Goal: Communication & Community: Answer question/provide support

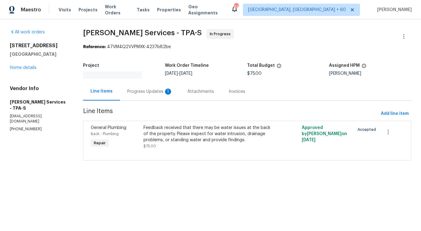
click at [150, 100] on section "[PERSON_NAME] Services - TPA-S In Progress Reference: 47VM4Q2VVPMXK-4237b82be P…" at bounding box center [247, 98] width 328 height 139
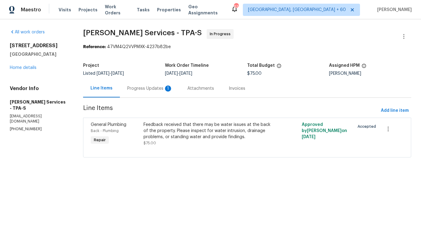
click at [161, 86] on div "Progress Updates 1" at bounding box center [149, 89] width 45 height 6
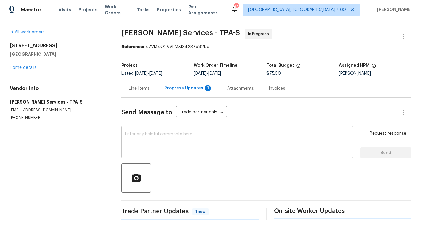
click at [156, 147] on textarea at bounding box center [237, 142] width 224 height 21
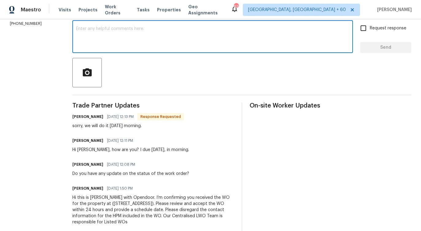
scroll to position [117, 0]
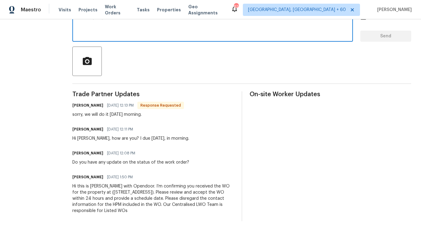
click at [127, 112] on div "sorry, we will do it tomorrow morning." at bounding box center [128, 115] width 112 height 6
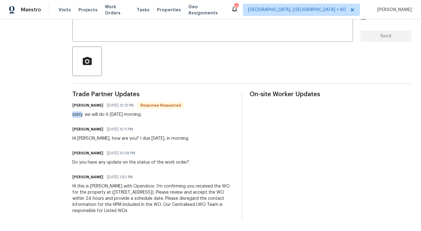
click at [127, 112] on div "sorry, we will do it tomorrow morning." at bounding box center [128, 115] width 112 height 6
copy div "sorry, we will do it tomorrow morning."
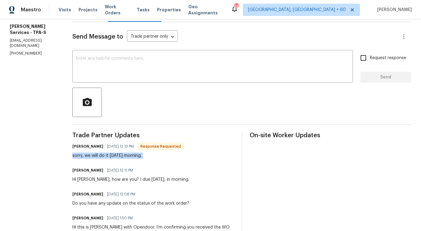
scroll to position [0, 0]
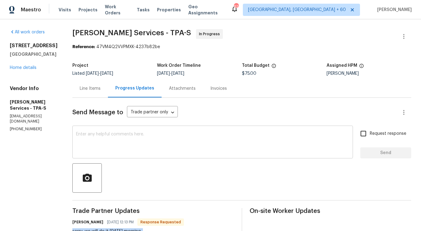
click at [183, 141] on textarea at bounding box center [212, 142] width 273 height 21
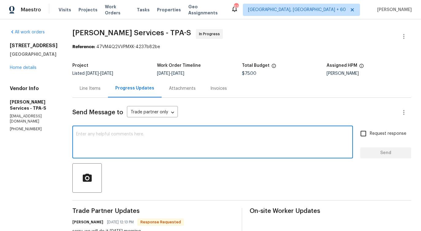
paste textarea "Would you kindly provide us with an update regarding the progress of the work o…"
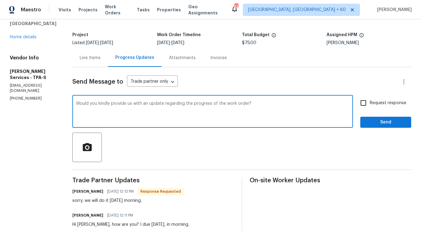
scroll to position [44, 0]
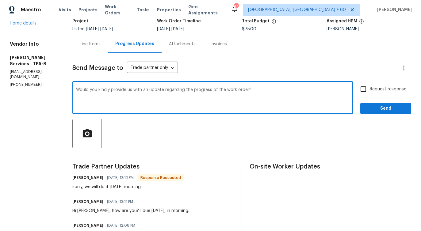
click at [77, 88] on div "Would you kindly provide us with an update regarding the progress of the work o…" at bounding box center [212, 98] width 281 height 31
click at [78, 88] on div "Would you kindly provide us with an update regarding the progress of the work o…" at bounding box center [212, 98] width 281 height 31
click at [80, 88] on textarea "Would you kindly provide us with an update regarding the progress of the work o…" at bounding box center [212, 98] width 273 height 21
paste textarea "That's not an issue."
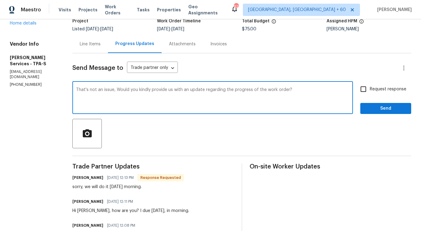
type textarea "That's not an issue, Would you kindly provide us with an update regarding the p…"
drag, startPoint x: 78, startPoint y: 90, endPoint x: 250, endPoint y: 90, distance: 172.1
click at [250, 90] on div "That's not an issue, Would you kindly provide us with an update regarding the p…" at bounding box center [212, 98] width 281 height 31
click at [192, 92] on textarea "That's not an issue, Would you kindly provide us with an update regarding the p…" at bounding box center [212, 98] width 273 height 21
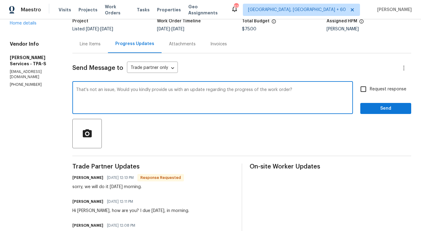
click at [192, 92] on textarea "That's not an issue, Would you kindly provide us with an update regarding the p…" at bounding box center [212, 98] width 273 height 21
click at [78, 105] on div "That's not an issue, Would you kindly provide us with an update regarding the p…" at bounding box center [212, 98] width 281 height 31
click at [374, 90] on span "Request response" at bounding box center [388, 89] width 37 height 6
click at [370, 90] on input "Request response" at bounding box center [363, 89] width 13 height 13
checkbox input "true"
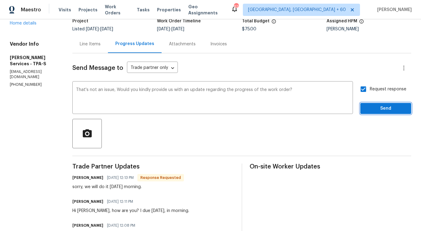
click at [382, 114] on button "Send" at bounding box center [386, 108] width 51 height 11
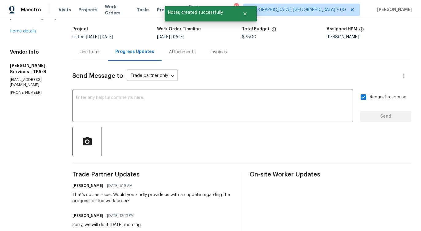
scroll to position [0, 0]
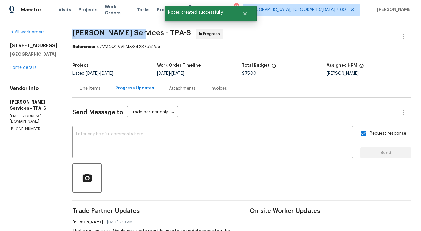
drag, startPoint x: 73, startPoint y: 29, endPoint x: 134, endPoint y: 32, distance: 60.8
click at [134, 32] on div "All work orders 5030 Creekview Ln Lakeland, FL 33811 Home details Vendor Info G…" at bounding box center [210, 198] width 421 height 359
copy span "Gabler Services -"
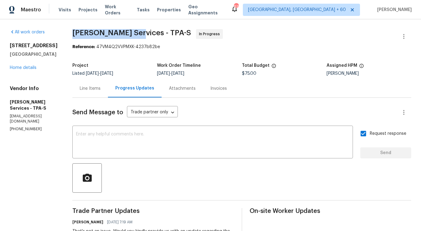
copy span "Gabler Services -"
click at [15, 68] on link "Home details" at bounding box center [23, 68] width 27 height 4
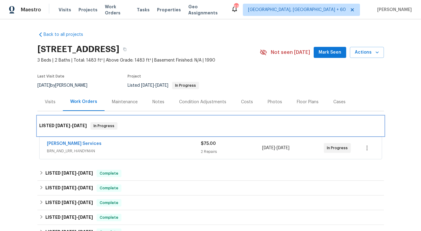
drag, startPoint x: 94, startPoint y: 125, endPoint x: 117, endPoint y: 124, distance: 22.7
click at [117, 124] on span "In Progress" at bounding box center [104, 126] width 26 height 6
drag, startPoint x: 95, startPoint y: 128, endPoint x: 125, endPoint y: 128, distance: 30.1
click at [125, 128] on div "LISTED 9/11/25 - 9/18/25 In Progress" at bounding box center [210, 125] width 343 height 7
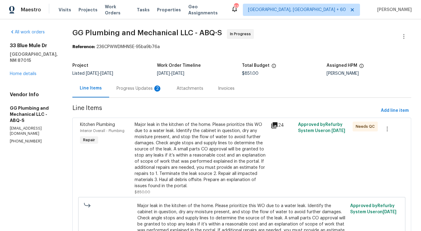
click at [162, 89] on div "Progress Updates 2" at bounding box center [139, 89] width 45 height 6
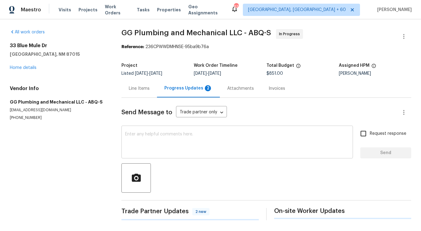
click at [173, 154] on textarea at bounding box center [237, 142] width 224 height 21
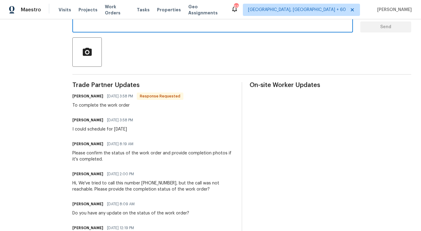
scroll to position [106, 0]
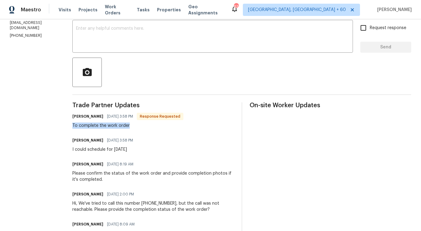
drag, startPoint x: 93, startPoint y: 126, endPoint x: 151, endPoint y: 125, distance: 58.3
click at [151, 125] on div "All work orders 33 Blue Mule Dr Edgewood, NM 87015 Home details Vendor Info GG …" at bounding box center [210, 209] width 421 height 593
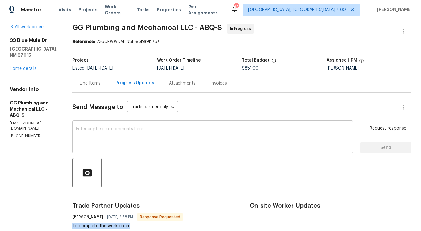
click at [139, 134] on textarea at bounding box center [212, 137] width 273 height 21
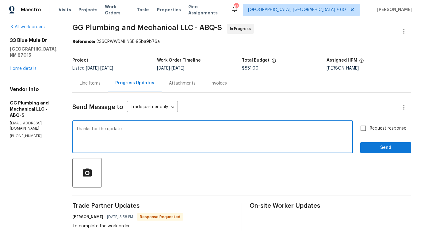
type textarea "Thanks for the update!"
click at [401, 143] on button "Send" at bounding box center [386, 147] width 51 height 11
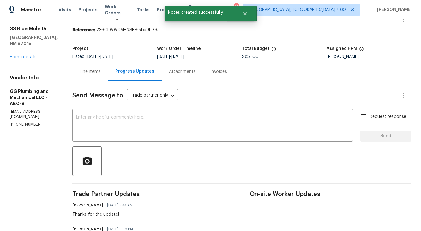
scroll to position [0, 0]
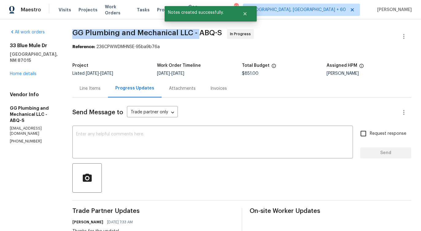
drag, startPoint x: 95, startPoint y: 32, endPoint x: 221, endPoint y: 32, distance: 126.1
click at [221, 32] on span "GG Plumbing and Mechanical LLC - ABQ-S" at bounding box center [147, 32] width 150 height 7
copy span "GG Plumbing and Mechanical LLC -"
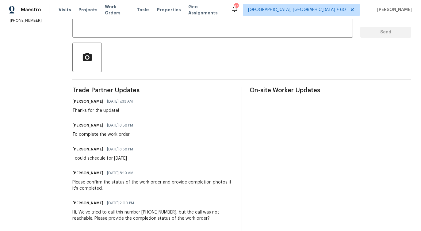
scroll to position [136, 0]
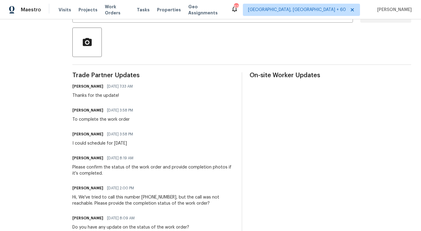
drag, startPoint x: 108, startPoint y: 145, endPoint x: 168, endPoint y: 145, distance: 60.1
click at [137, 145] on div "I could schedule for Tuesday the 23rd" at bounding box center [104, 144] width 64 height 6
copy div "schedule for Tuesday the 23rd"
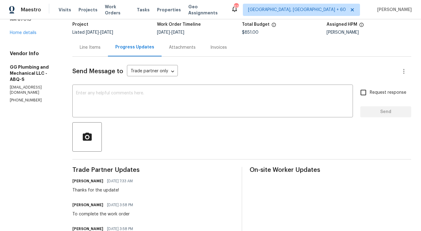
scroll to position [0, 0]
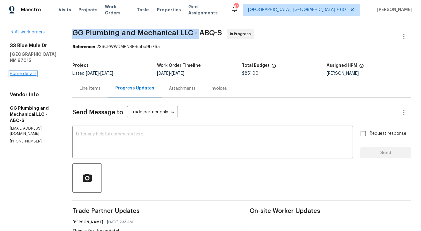
click at [22, 72] on link "Home details" at bounding box center [23, 74] width 27 height 4
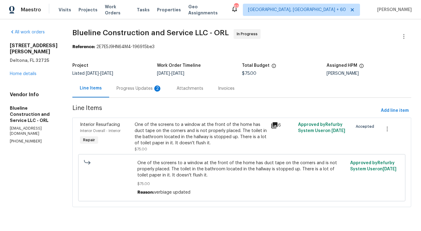
click at [152, 91] on div "Progress Updates 2" at bounding box center [139, 89] width 45 height 6
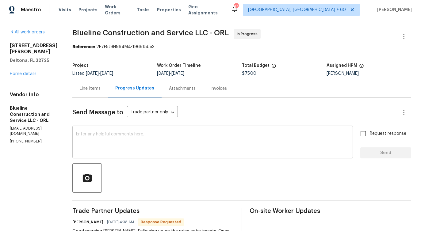
click at [168, 146] on textarea at bounding box center [212, 142] width 273 height 21
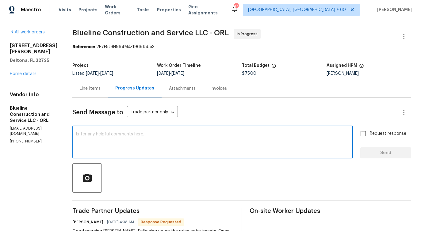
click at [101, 87] on div "Line Items" at bounding box center [90, 89] width 21 height 6
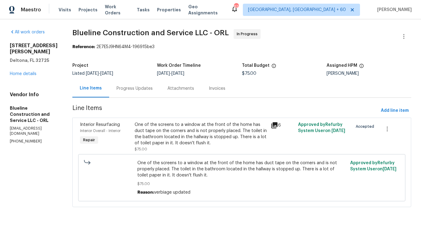
click at [141, 82] on div "Progress Updates" at bounding box center [134, 88] width 51 height 18
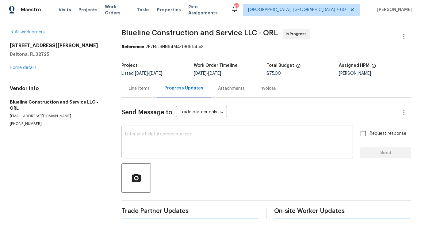
click at [166, 134] on textarea at bounding box center [237, 142] width 224 height 21
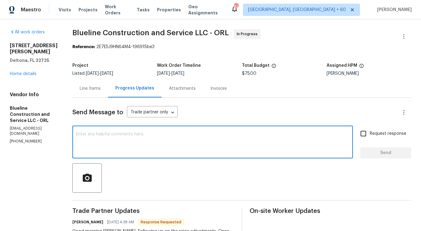
click at [99, 87] on div "Line Items" at bounding box center [90, 89] width 21 height 6
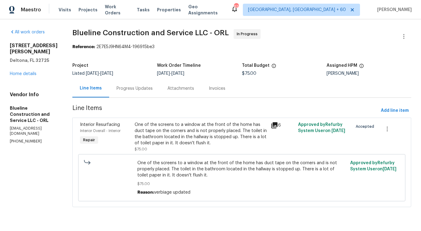
click at [183, 135] on div "One of the screens to a window at the front of the home has duct tape on the co…" at bounding box center [201, 134] width 133 height 25
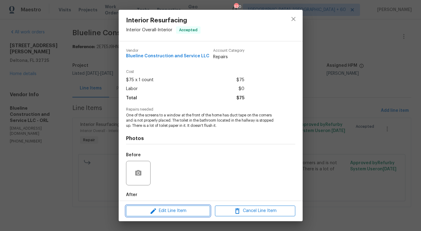
click at [168, 213] on span "Edit Line Item" at bounding box center [168, 211] width 80 height 8
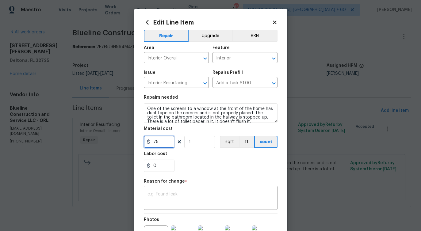
click at [158, 141] on input "75" at bounding box center [159, 142] width 31 height 12
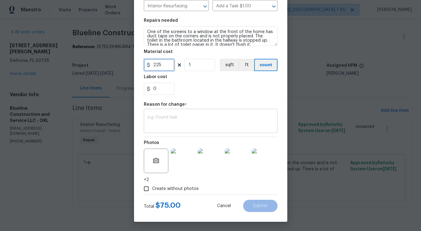
type input "225"
click at [173, 123] on textarea at bounding box center [211, 121] width 126 height 13
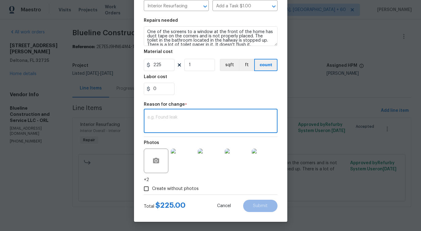
click at [211, 118] on textarea at bounding box center [211, 121] width 126 height 13
paste textarea "(PS) Updated per vendor's final cost."
type textarea "(PS) Updated per vendor's final cost."
click at [260, 202] on button "Submit" at bounding box center [260, 206] width 34 height 12
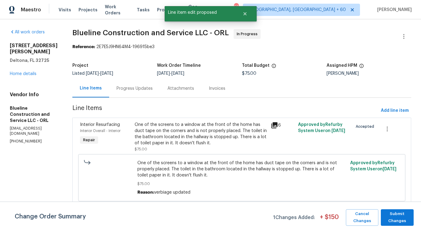
scroll to position [0, 0]
click at [396, 225] on button "Submit Changes" at bounding box center [397, 218] width 33 height 17
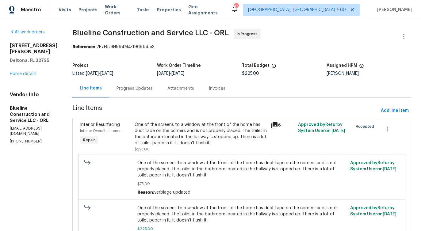
scroll to position [8, 0]
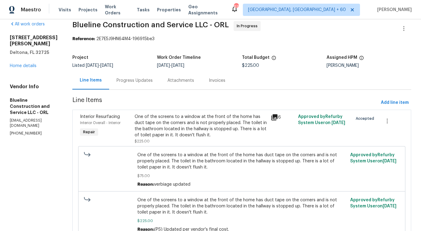
click at [155, 84] on div "Progress Updates" at bounding box center [134, 80] width 51 height 18
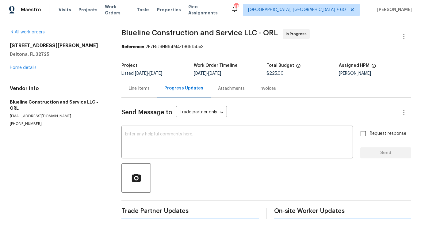
click at [157, 84] on div "Progress Updates" at bounding box center [184, 88] width 54 height 18
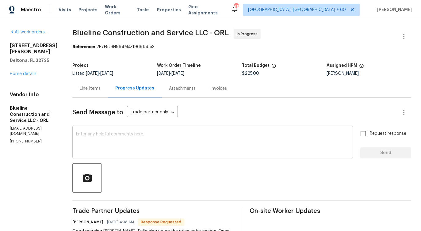
click at [135, 143] on textarea at bounding box center [212, 142] width 273 height 21
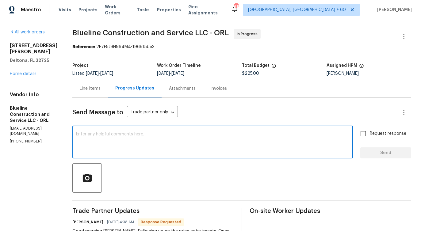
click at [156, 138] on textarea at bounding box center [212, 142] width 273 height 21
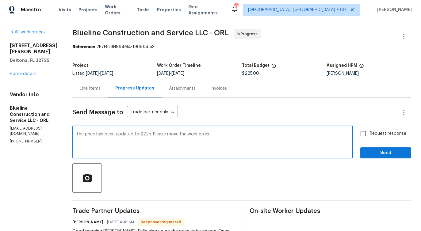
click at [230, 134] on textarea "The price has been updated to $225. Please move the work order" at bounding box center [212, 142] width 273 height 21
type textarea "The price has been updated to $225. Please move the work order into quality che…"
click at [369, 136] on input "Request response" at bounding box center [363, 133] width 13 height 13
checkbox input "true"
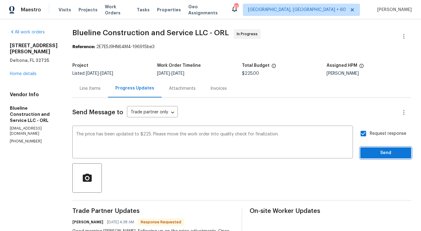
click at [374, 154] on span "Send" at bounding box center [385, 153] width 41 height 8
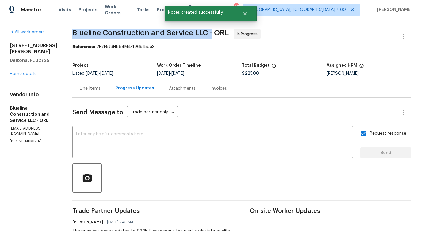
drag, startPoint x: 83, startPoint y: 31, endPoint x: 223, endPoint y: 32, distance: 139.6
click at [223, 32] on span "Blueline Construction and Service LLC - ORL" at bounding box center [150, 32] width 156 height 7
copy span "Blueline Construction and Service LLC -"
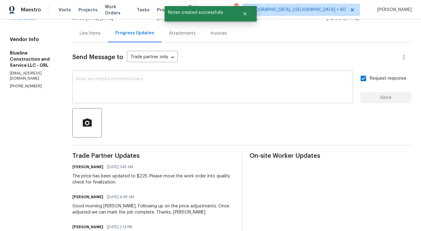
scroll to position [69, 0]
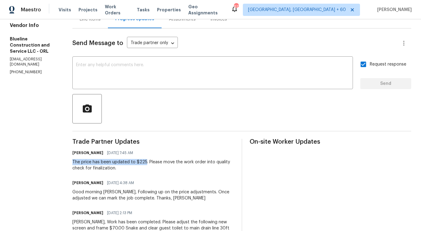
drag, startPoint x: 83, startPoint y: 160, endPoint x: 156, endPoint y: 162, distance: 73.4
click at [156, 162] on div "All work orders 1350 Bailey Ave Deltona, FL 32725 Home details Vendor Info Blue…" at bounding box center [210, 138] width 421 height 377
copy div "The price has been updated to $225"
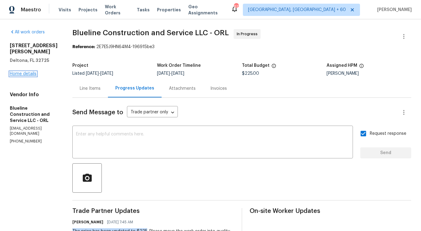
click at [32, 72] on link "Home details" at bounding box center [23, 74] width 27 height 4
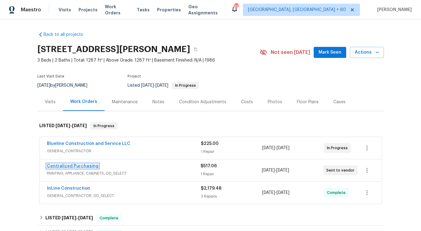
click at [72, 167] on link "Centralized Purchasing" at bounding box center [73, 166] width 52 height 4
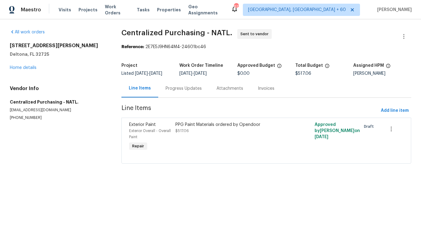
click at [166, 86] on div "Progress Updates" at bounding box center [184, 89] width 36 height 6
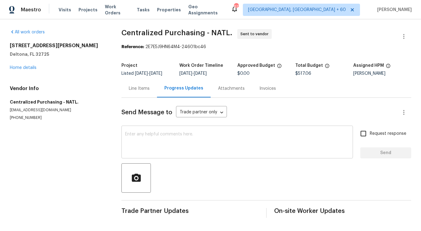
click at [185, 146] on textarea at bounding box center [237, 142] width 224 height 21
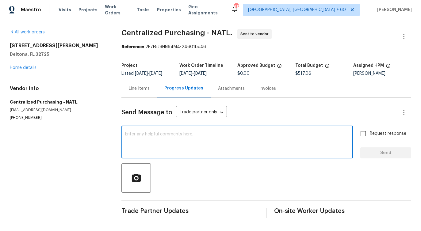
click at [141, 91] on div "Line Items" at bounding box center [139, 89] width 21 height 6
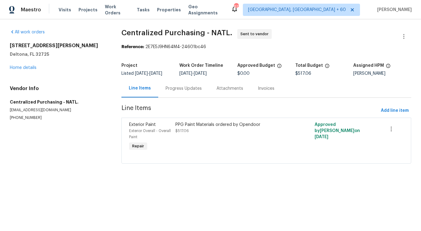
click at [184, 83] on div "Progress Updates" at bounding box center [183, 88] width 51 height 18
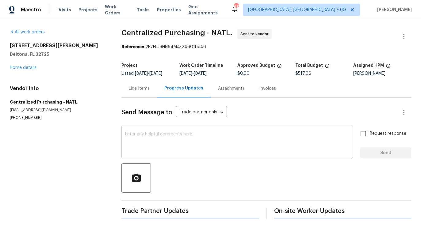
click at [170, 140] on textarea at bounding box center [237, 142] width 224 height 21
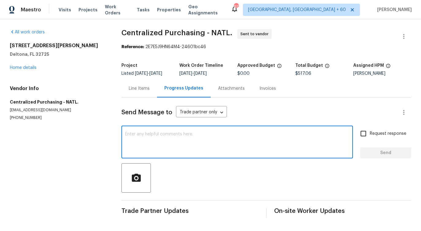
click at [168, 137] on textarea at bounding box center [237, 142] width 224 height 21
click at [145, 92] on div "Line Items" at bounding box center [140, 88] width 36 height 18
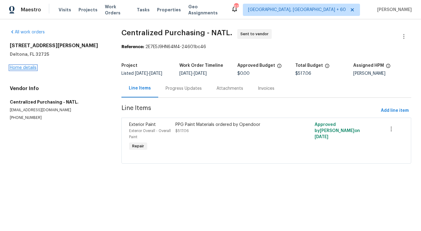
click at [29, 68] on link "Home details" at bounding box center [23, 68] width 27 height 4
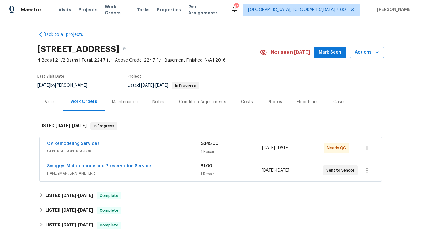
click at [119, 48] on h2 "14562 Serenoa Dr, Jacksonville, FL 32258" at bounding box center [78, 49] width 82 height 6
drag, startPoint x: 182, startPoint y: 49, endPoint x: 207, endPoint y: 50, distance: 25.2
click at [207, 50] on div "14562 Serenoa Dr, Jacksonville, FL 32258" at bounding box center [148, 49] width 222 height 16
click at [220, 79] on div "Project" at bounding box center [187, 78] width 118 height 7
drag, startPoint x: 170, startPoint y: 47, endPoint x: 178, endPoint y: 47, distance: 8.3
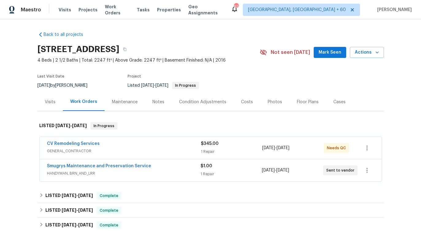
click at [119, 47] on h2 "14562 Serenoa Dr, Jacksonville, FL 32258" at bounding box center [78, 49] width 82 height 6
drag, startPoint x: 181, startPoint y: 47, endPoint x: 206, endPoint y: 48, distance: 25.2
click at [119, 48] on h2 "14562 Serenoa Dr, Jacksonville, FL 32258" at bounding box center [78, 49] width 82 height 6
drag, startPoint x: 170, startPoint y: 49, endPoint x: 179, endPoint y: 50, distance: 9.6
click at [119, 50] on h2 "14562 Serenoa Dr, Jacksonville, FL 32258" at bounding box center [78, 49] width 82 height 6
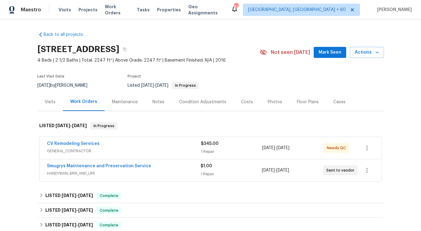
drag, startPoint x: 182, startPoint y: 48, endPoint x: 205, endPoint y: 48, distance: 23.3
click at [119, 48] on h2 "14562 Serenoa Dr, Jacksonville, FL 32258" at bounding box center [78, 49] width 82 height 6
click at [233, 76] on div "Project" at bounding box center [187, 78] width 118 height 7
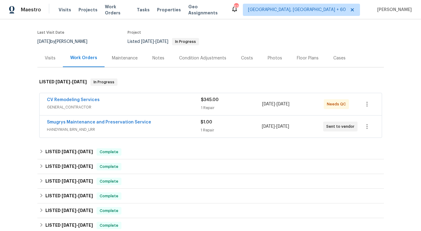
scroll to position [50, 0]
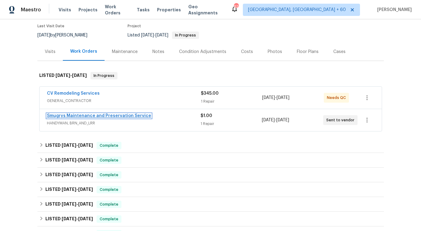
click at [116, 115] on link "Smugrys Maintenance and Preservation Service" at bounding box center [99, 116] width 104 height 4
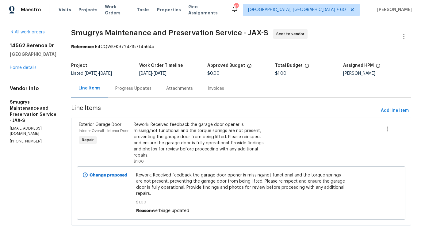
click at [133, 91] on div "Progress Updates" at bounding box center [133, 89] width 36 height 6
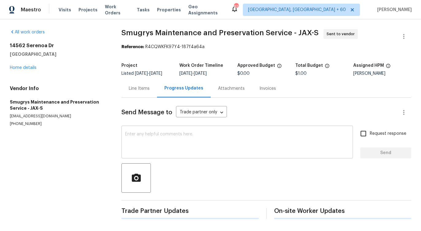
click at [139, 141] on textarea at bounding box center [237, 142] width 224 height 21
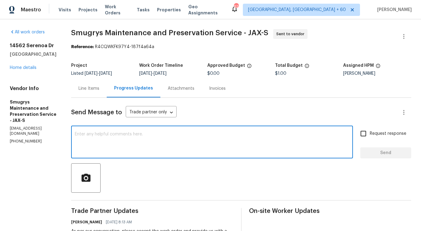
click at [86, 88] on div "Line Items" at bounding box center [89, 89] width 21 height 6
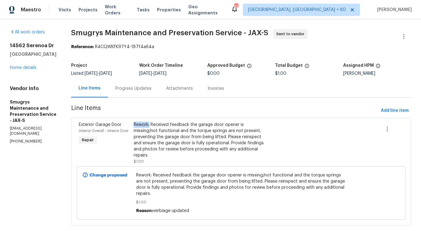
drag, startPoint x: 131, startPoint y: 122, endPoint x: 149, endPoint y: 126, distance: 18.1
click at [149, 126] on div "Rework: Received feedback the garage door opener is missing/not functional and …" at bounding box center [200, 143] width 137 height 47
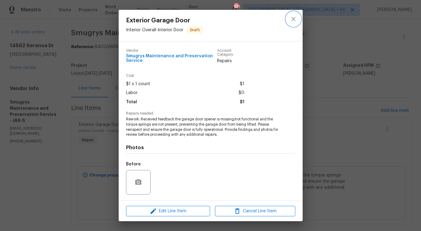
click at [295, 20] on icon "close" at bounding box center [293, 19] width 4 height 4
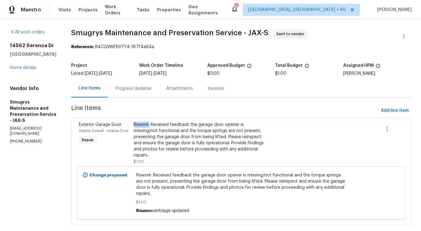
click at [134, 88] on div "Progress Updates" at bounding box center [133, 89] width 36 height 6
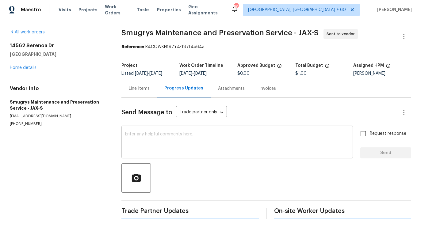
click at [137, 139] on textarea at bounding box center [237, 142] width 224 height 21
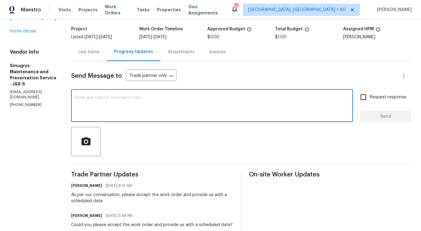
scroll to position [148, 0]
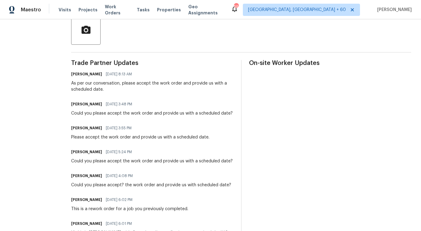
click at [128, 114] on div "Could you please accept the work order and provide us with a scheduled date?" at bounding box center [152, 113] width 162 height 6
copy div "Could you please accept the work order and provide us with a scheduled date?"
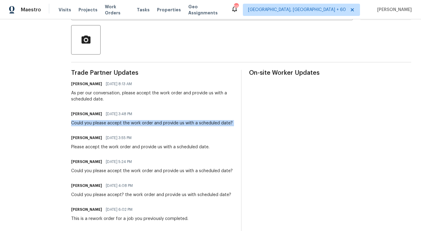
scroll to position [0, 0]
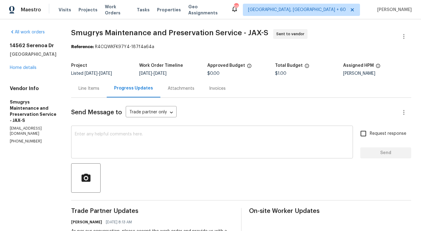
click at [122, 133] on textarea at bounding box center [212, 142] width 275 height 21
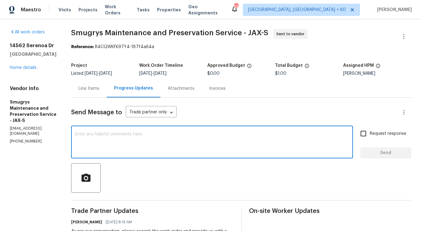
paste textarea "Could you please accept the work order and provide us with a scheduled date?"
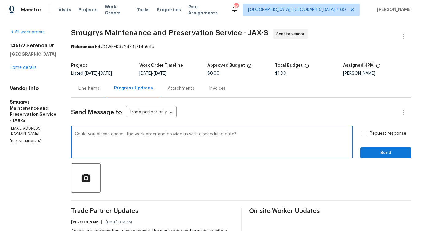
type textarea "Could you please accept the work order and provide us with a scheduled date?"
click at [371, 136] on span "Request response" at bounding box center [388, 134] width 37 height 6
click at [370, 136] on input "Request response" at bounding box center [363, 133] width 13 height 13
checkbox input "true"
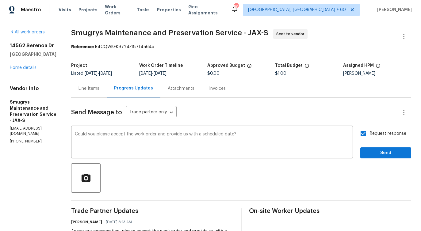
click at [372, 145] on div "Request response Send" at bounding box center [386, 142] width 51 height 31
click at [377, 154] on span "Send" at bounding box center [385, 153] width 41 height 8
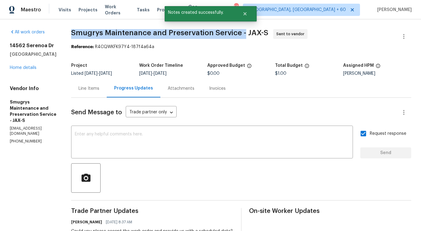
drag, startPoint x: 63, startPoint y: 33, endPoint x: 239, endPoint y: 31, distance: 176.7
click at [239, 31] on div "All work orders 14562 Serenoa Dr Jacksonville, FL 32258 Home details Vendor Inf…" at bounding box center [210, 234] width 421 height 431
copy span "Smugrys Maintenance and Preservation Service -"
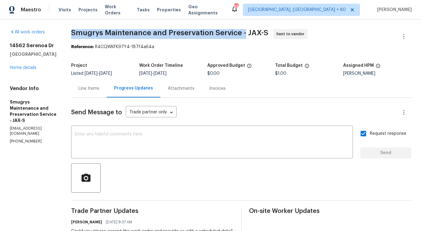
click at [25, 71] on div "14562 Serenoa Dr Jacksonville, FL 32258 Home details" at bounding box center [33, 57] width 47 height 28
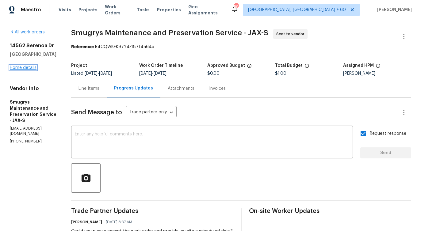
click at [27, 70] on link "Home details" at bounding box center [23, 68] width 27 height 4
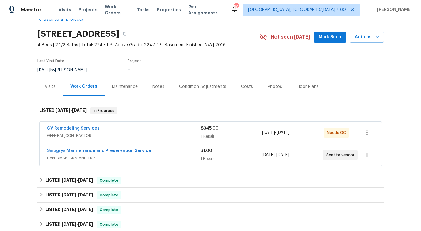
scroll to position [28, 0]
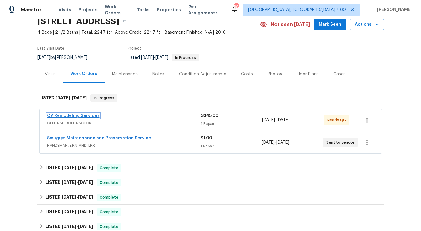
click at [78, 116] on link "CV Remodeling Services" at bounding box center [73, 116] width 53 height 4
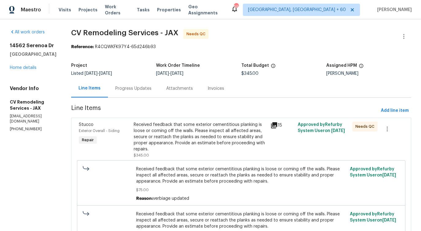
click at [149, 88] on div "Progress Updates" at bounding box center [133, 89] width 36 height 6
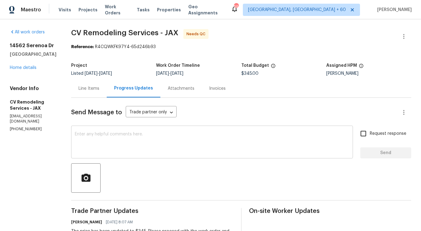
click at [169, 148] on textarea at bounding box center [212, 142] width 275 height 21
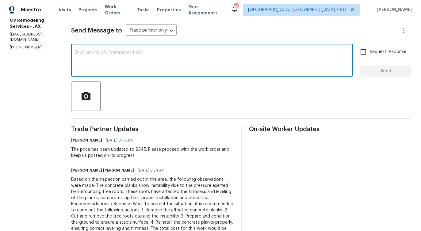
scroll to position [9, 0]
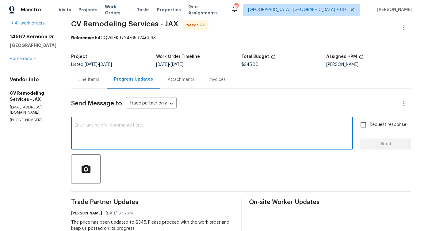
click at [141, 130] on textarea at bounding box center [212, 133] width 275 height 21
type textarea "Do you have any update on the status of the work order?"
drag, startPoint x: 124, startPoint y: 129, endPoint x: 243, endPoint y: 129, distance: 119.1
click at [243, 129] on textarea "Do you have any update on the status of the work order?" at bounding box center [212, 133] width 275 height 21
click at [112, 125] on textarea "Do you have any update on the status of the work order?" at bounding box center [212, 133] width 275 height 21
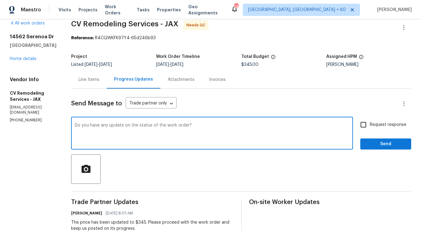
click at [112, 125] on textarea "Do you have any update on the status of the work order?" at bounding box center [212, 133] width 275 height 21
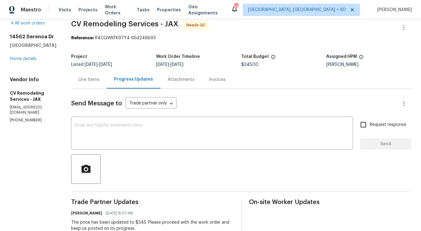
click at [97, 80] on div "Line Items" at bounding box center [89, 80] width 21 height 6
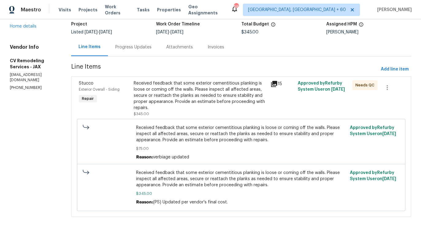
scroll to position [45, 0]
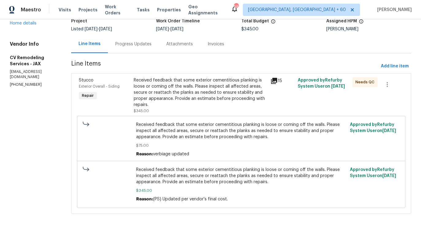
click at [230, 92] on div "Received feedback that some exterior cementitious planking is loose or coming o…" at bounding box center [200, 92] width 133 height 31
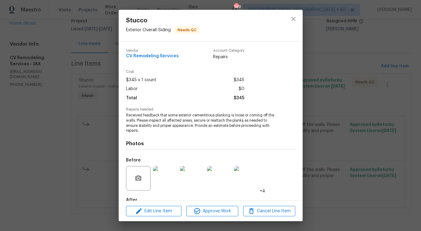
scroll to position [36, 0]
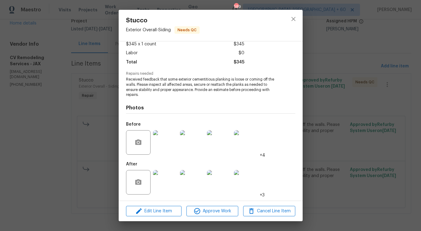
click at [165, 144] on img at bounding box center [165, 142] width 25 height 25
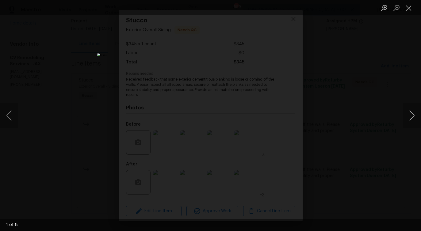
click at [408, 121] on button "Next image" at bounding box center [412, 115] width 18 height 25
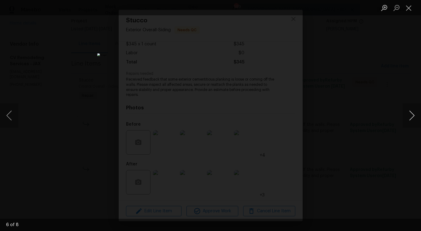
click at [408, 121] on button "Next image" at bounding box center [412, 115] width 18 height 25
click at [407, 7] on button "Close lightbox" at bounding box center [409, 7] width 12 height 11
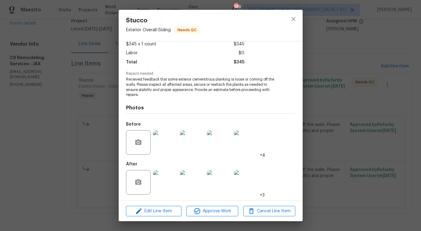
click at [164, 179] on img at bounding box center [165, 182] width 25 height 25
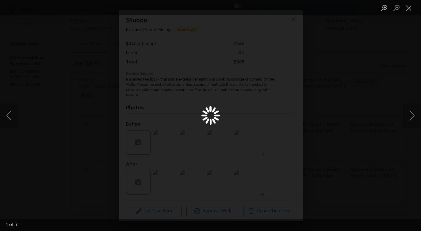
click at [322, 145] on div "Lightbox" at bounding box center [210, 115] width 421 height 231
click at [407, 12] on button "Close lightbox" at bounding box center [409, 7] width 12 height 11
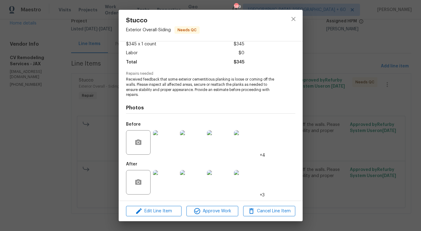
click at [178, 177] on div at bounding box center [165, 183] width 27 height 32
click at [171, 177] on img at bounding box center [165, 182] width 25 height 25
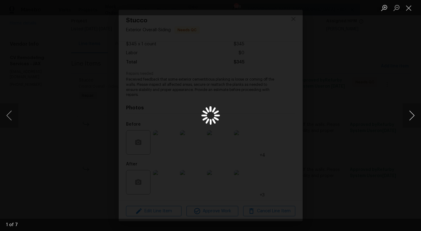
click at [411, 118] on button "Next image" at bounding box center [412, 115] width 18 height 25
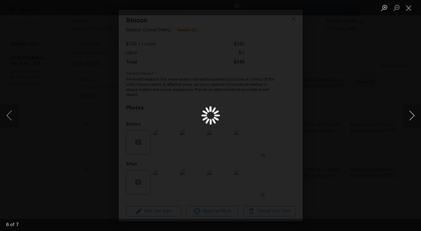
click at [415, 114] on button "Next image" at bounding box center [412, 115] width 18 height 25
click at [406, 9] on button "Close lightbox" at bounding box center [409, 7] width 12 height 11
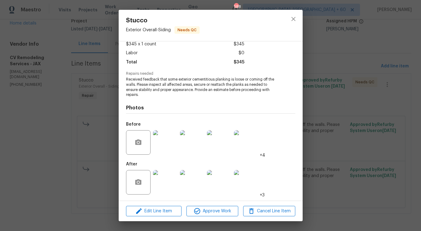
click at [225, 176] on img at bounding box center [219, 182] width 25 height 25
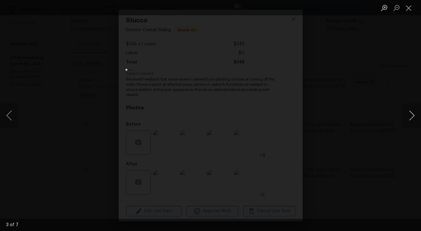
click at [412, 122] on button "Next image" at bounding box center [412, 115] width 18 height 25
click at [409, 10] on button "Close lightbox" at bounding box center [409, 7] width 12 height 11
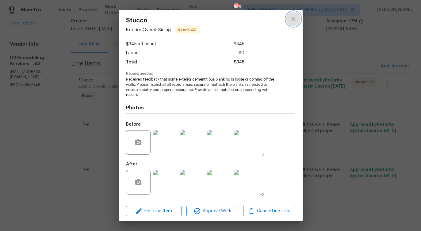
click at [294, 20] on icon "close" at bounding box center [293, 18] width 7 height 7
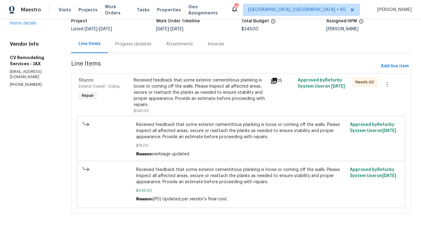
scroll to position [0, 0]
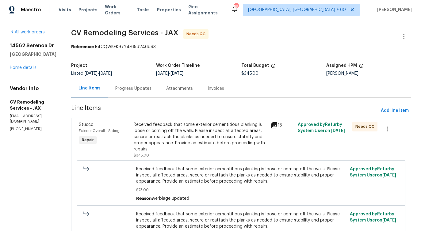
click at [134, 95] on div "Progress Updates" at bounding box center [133, 88] width 51 height 18
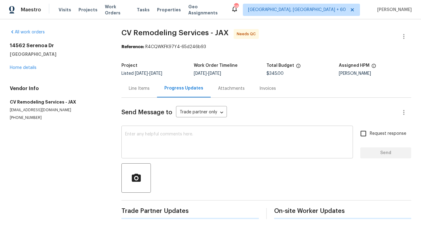
click at [159, 151] on textarea at bounding box center [237, 142] width 224 height 21
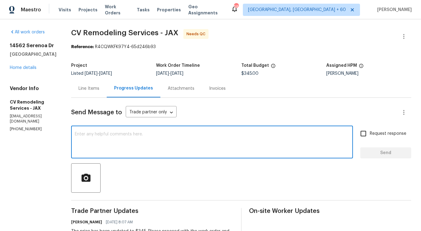
click at [167, 132] on div "x ​" at bounding box center [212, 142] width 282 height 31
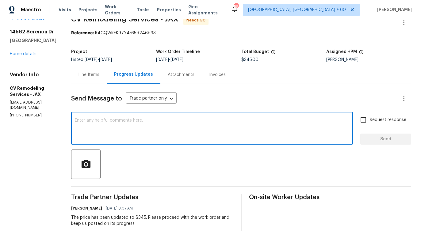
scroll to position [15, 0]
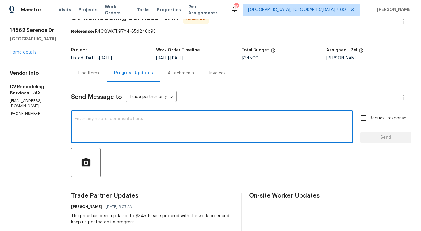
click at [156, 125] on textarea at bounding box center [212, 127] width 275 height 21
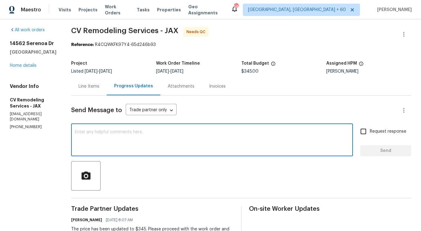
scroll to position [0, 0]
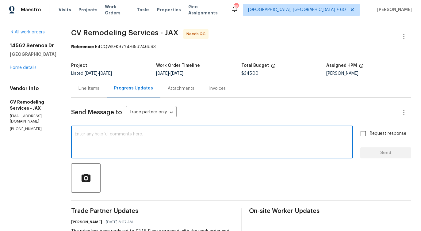
click at [121, 149] on textarea at bounding box center [212, 142] width 275 height 21
click at [95, 88] on div "Line Items" at bounding box center [89, 89] width 21 height 6
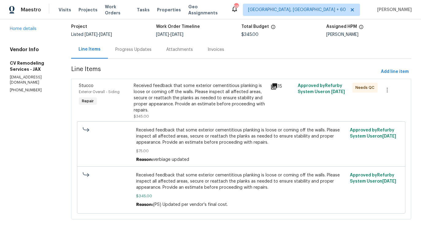
scroll to position [45, 0]
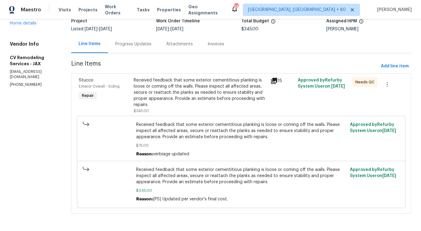
click at [214, 102] on div "Received feedback that some exterior cementitious planking is loose or coming o…" at bounding box center [200, 92] width 133 height 31
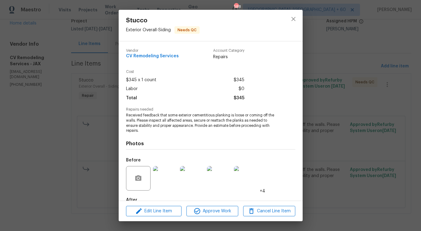
scroll to position [36, 0]
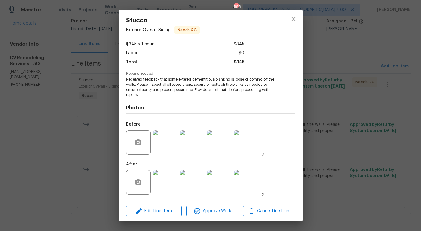
click at [160, 183] on img at bounding box center [165, 182] width 25 height 25
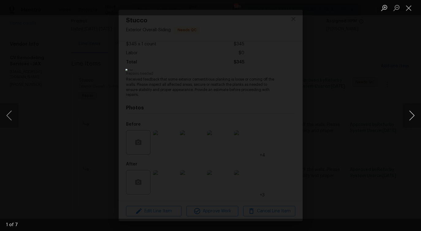
click at [413, 117] on button "Next image" at bounding box center [412, 115] width 18 height 25
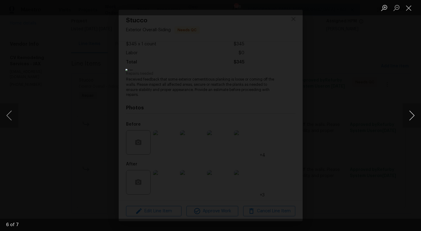
click at [413, 117] on button "Next image" at bounding box center [412, 115] width 18 height 25
click at [407, 4] on button "Close lightbox" at bounding box center [409, 7] width 12 height 11
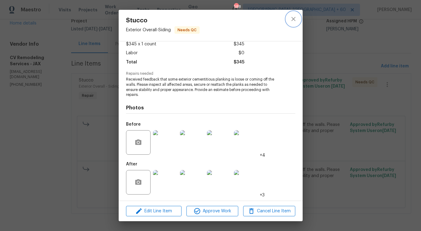
click at [288, 17] on button "close" at bounding box center [293, 19] width 15 height 15
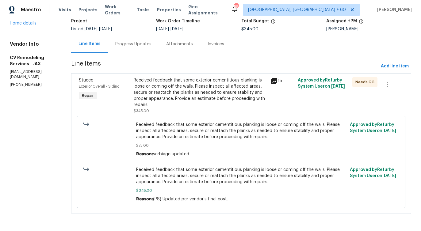
scroll to position [0, 0]
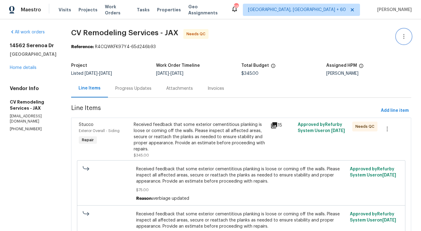
click at [403, 41] on button "button" at bounding box center [404, 36] width 15 height 15
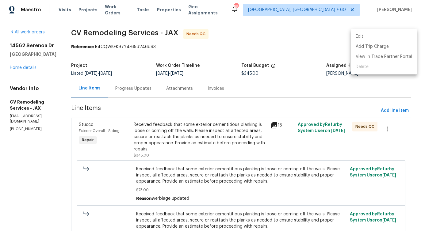
click at [371, 37] on li "Edit" at bounding box center [384, 37] width 66 height 10
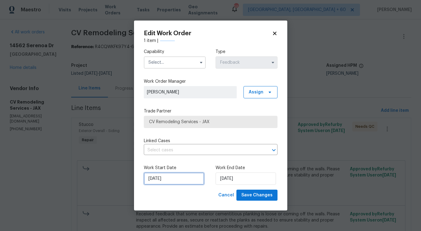
click at [156, 179] on input "9/16/2025" at bounding box center [174, 179] width 60 height 12
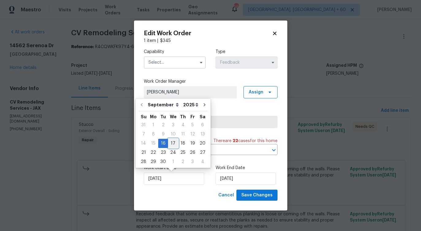
click at [173, 143] on div "17" at bounding box center [173, 143] width 10 height 9
type input "9/17/2025"
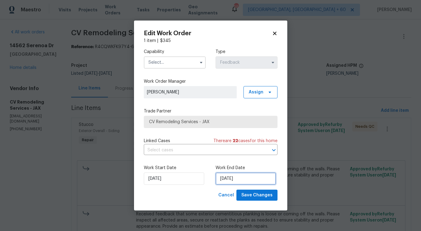
click at [231, 180] on input "9/18/2025" at bounding box center [246, 179] width 60 height 12
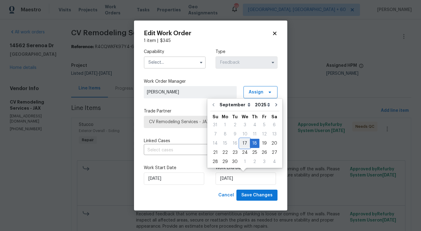
click at [244, 143] on div "17" at bounding box center [245, 143] width 10 height 9
type input "9/17/2025"
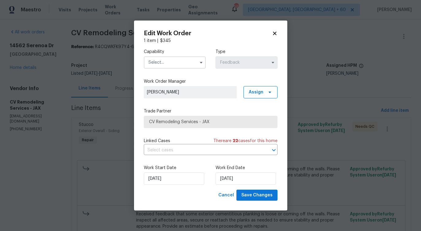
click at [187, 60] on input "text" at bounding box center [175, 62] width 62 height 12
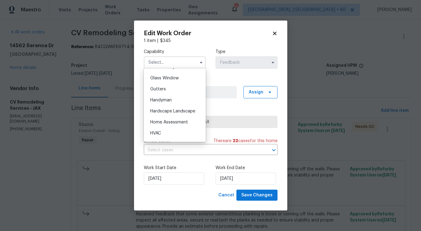
scroll to position [310, 0]
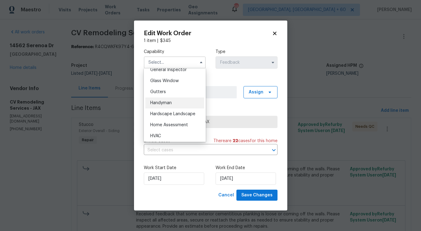
click at [173, 104] on div "Handyman" at bounding box center [174, 103] width 59 height 11
type input "Handyman"
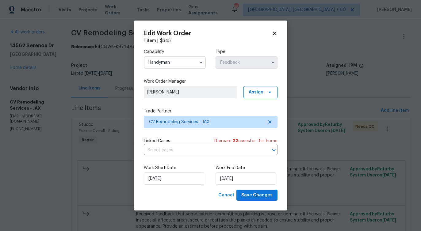
click at [175, 156] on div "Capability Handyman Type Feedback Work Order Manager Pavithra Sekar Assign Trad…" at bounding box center [211, 117] width 134 height 146
click at [179, 148] on input "text" at bounding box center [202, 151] width 117 height 10
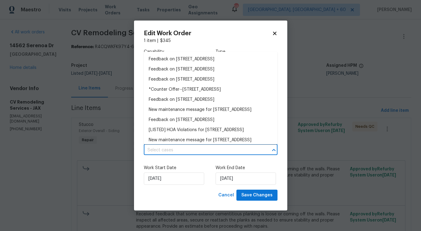
click at [179, 148] on input "text" at bounding box center [202, 151] width 117 height 10
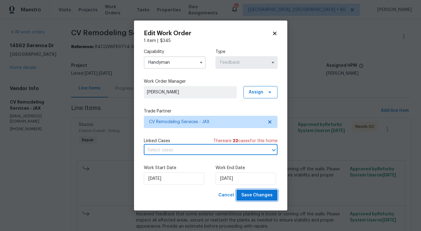
click at [259, 195] on span "Save Changes" at bounding box center [256, 196] width 31 height 8
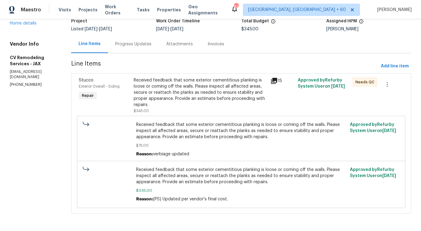
scroll to position [32, 0]
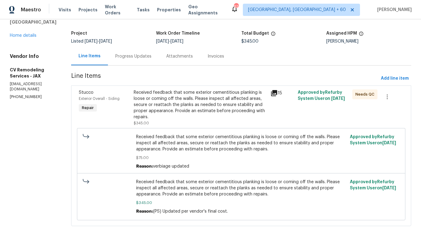
click at [139, 52] on div "Progress Updates" at bounding box center [133, 56] width 51 height 18
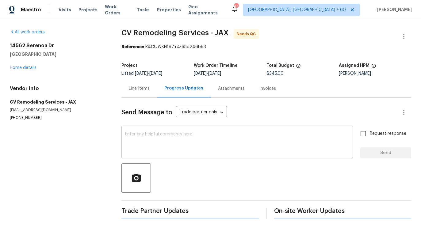
click at [163, 129] on div "x ​" at bounding box center [238, 142] width 232 height 31
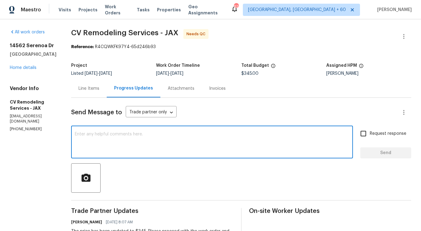
click at [163, 140] on textarea at bounding box center [212, 142] width 275 height 21
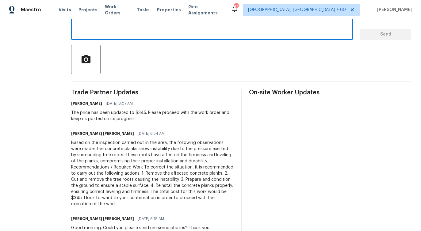
scroll to position [120, 0]
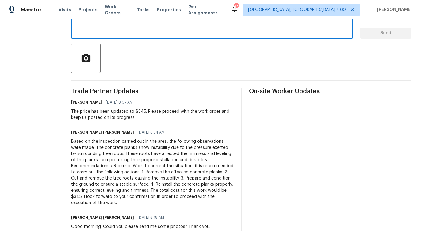
click at [170, 133] on div "[PERSON_NAME] [PERSON_NAME] [DATE] 6:54 AM" at bounding box center [152, 132] width 163 height 9
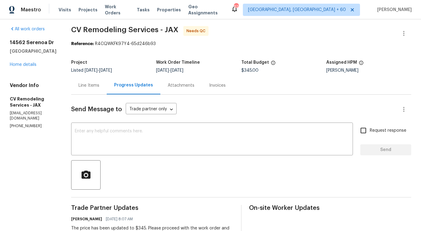
scroll to position [0, 0]
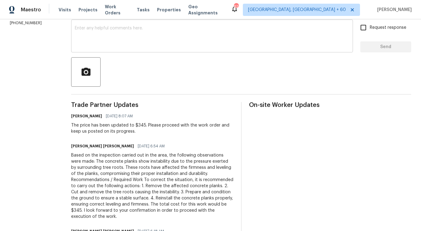
click at [156, 42] on textarea at bounding box center [212, 36] width 275 height 21
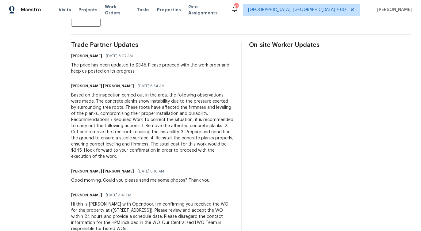
scroll to position [184, 0]
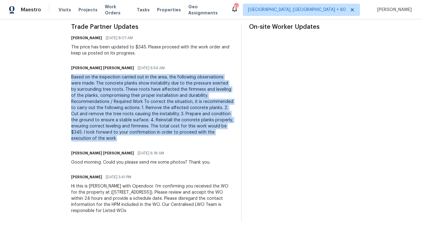
drag, startPoint x: 73, startPoint y: 77, endPoint x: 125, endPoint y: 139, distance: 80.4
click at [125, 139] on div "All work orders [STREET_ADDRESS][PERSON_NAME] Home details Vendor Info CV Remod…" at bounding box center [210, 33] width 421 height 396
copy div "Based on the inspection carried out in the area, the following observations wer…"
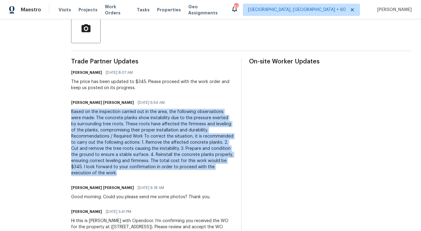
scroll to position [0, 0]
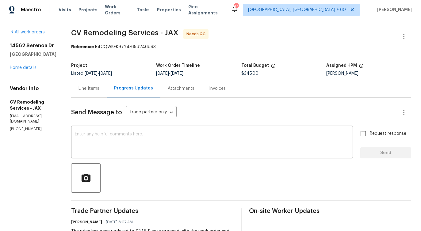
click at [93, 87] on div "Line Items" at bounding box center [89, 89] width 21 height 6
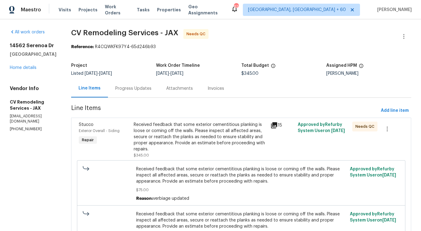
click at [141, 91] on div "Progress Updates" at bounding box center [133, 89] width 36 height 6
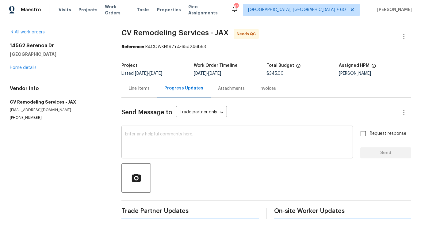
click at [162, 137] on textarea at bounding box center [237, 142] width 224 height 21
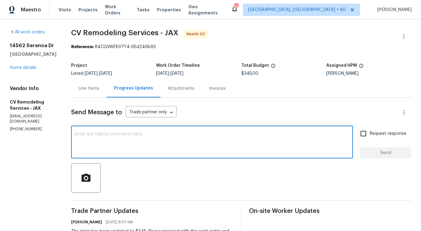
click at [95, 94] on div "Line Items" at bounding box center [89, 88] width 36 height 18
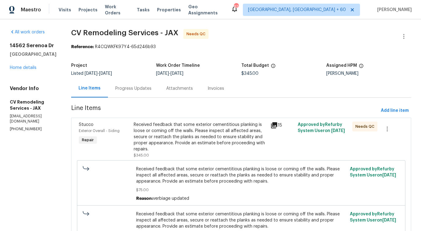
click at [202, 131] on div "Received feedback that some exterior cementitious planking is loose or coming o…" at bounding box center [200, 137] width 133 height 31
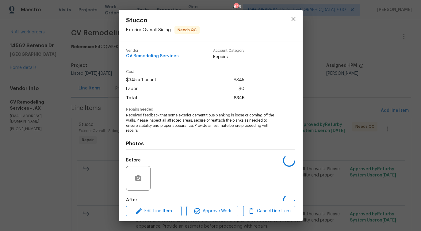
scroll to position [36, 0]
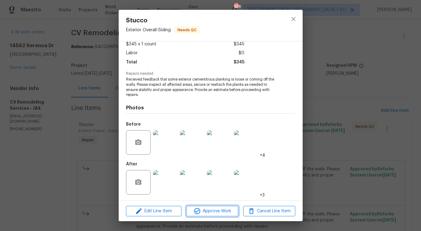
click at [207, 215] on button "Approve Work" at bounding box center [213, 211] width 52 height 11
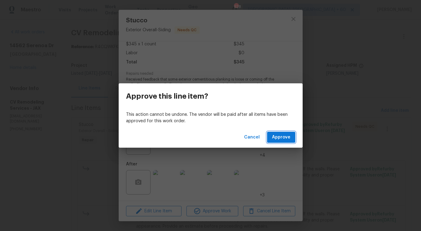
click at [285, 137] on span "Approve" at bounding box center [281, 138] width 18 height 8
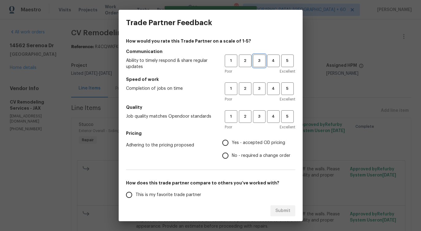
click at [262, 60] on span "3" at bounding box center [259, 60] width 11 height 7
click at [264, 86] on span "3" at bounding box center [259, 88] width 11 height 7
click at [259, 121] on button "3" at bounding box center [259, 116] width 13 height 13
click at [245, 156] on span "No - required a change order" at bounding box center [261, 156] width 59 height 6
click at [232, 156] on input "No - required a change order" at bounding box center [225, 155] width 13 height 13
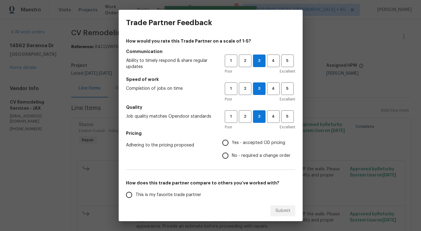
radio input "true"
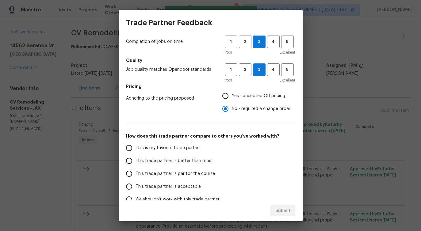
scroll to position [80, 0]
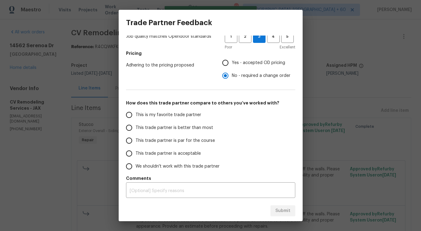
click at [191, 132] on label "This trade partner is better than most" at bounding box center [171, 128] width 97 height 13
click at [136, 132] on input "This trade partner is better than most" at bounding box center [129, 128] width 13 height 13
click at [284, 211] on span "Submit" at bounding box center [283, 211] width 15 height 8
radio input "true"
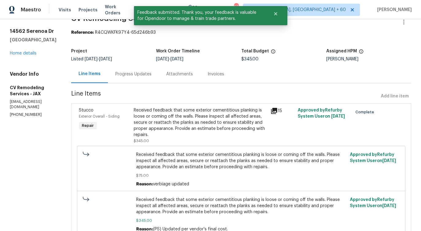
scroll to position [0, 0]
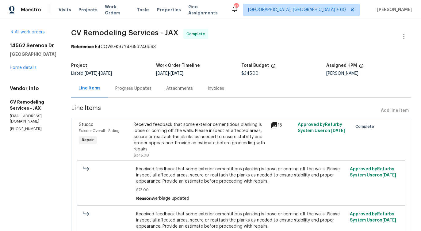
click at [140, 91] on div "Progress Updates" at bounding box center [133, 89] width 36 height 6
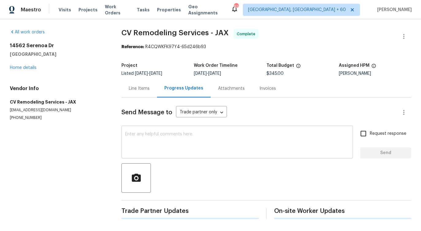
click at [159, 148] on textarea at bounding box center [237, 142] width 224 height 21
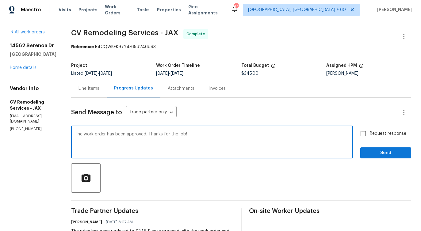
type textarea "The work order has been approved. Thanks for the job!"
click at [381, 147] on div "Request response Send" at bounding box center [386, 142] width 51 height 31
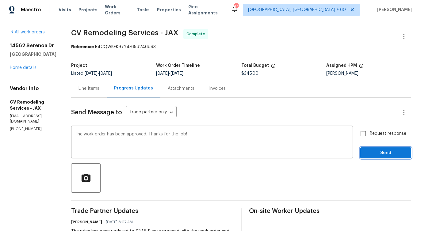
click at [383, 151] on span "Send" at bounding box center [385, 153] width 41 height 8
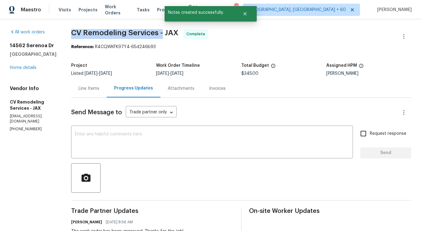
drag, startPoint x: 74, startPoint y: 35, endPoint x: 164, endPoint y: 34, distance: 89.9
click at [164, 34] on span "CV Remodeling Services - JAX" at bounding box center [124, 32] width 107 height 7
copy span "CV Remodeling Services -"
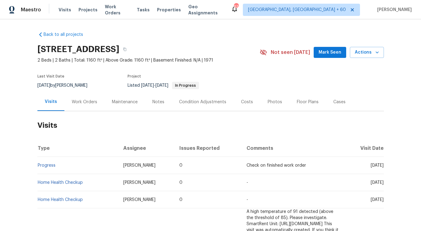
click at [84, 102] on div "Work Orders" at bounding box center [84, 102] width 25 height 6
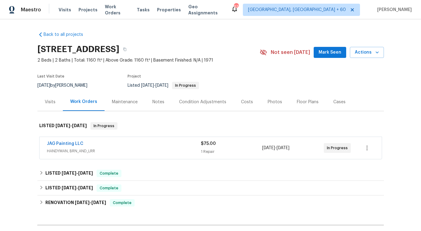
scroll to position [37, 0]
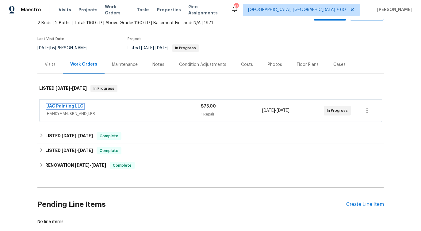
click at [58, 105] on link "JAG Painting LLC" at bounding box center [65, 106] width 37 height 4
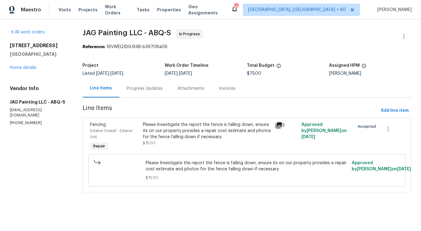
click at [147, 89] on div "Progress Updates" at bounding box center [145, 89] width 36 height 6
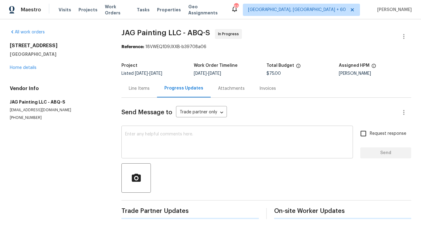
click at [157, 137] on textarea at bounding box center [237, 142] width 224 height 21
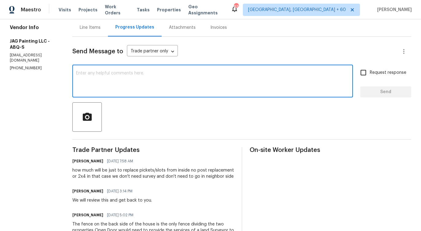
scroll to position [55, 0]
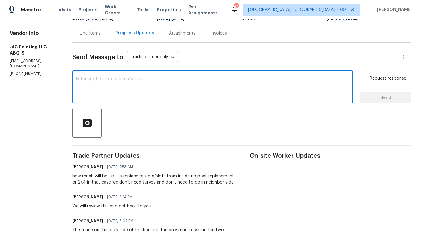
click at [157, 84] on textarea at bounding box center [212, 87] width 273 height 21
type textarea "Do you have any update?"
click at [354, 81] on div "Do you have any update? x ​ Request response Send" at bounding box center [241, 87] width 339 height 31
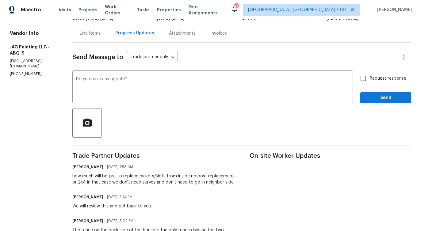
click at [364, 80] on input "Request response" at bounding box center [363, 78] width 13 height 13
checkbox input "true"
click at [376, 105] on div "Send Message to Trade partner only Trade partner only ​ Do you have any update?…" at bounding box center [241, 227] width 339 height 368
click at [376, 101] on span "Send" at bounding box center [385, 98] width 41 height 8
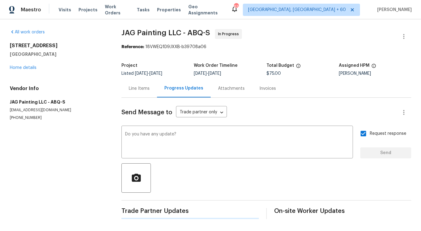
scroll to position [0, 0]
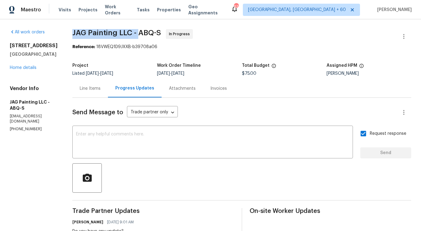
drag, startPoint x: 71, startPoint y: 29, endPoint x: 139, endPoint y: 31, distance: 68.7
copy span "JAG Painting LLC -"
click at [28, 70] on link "Home details" at bounding box center [23, 68] width 27 height 4
